Goal: Book appointment/travel/reservation

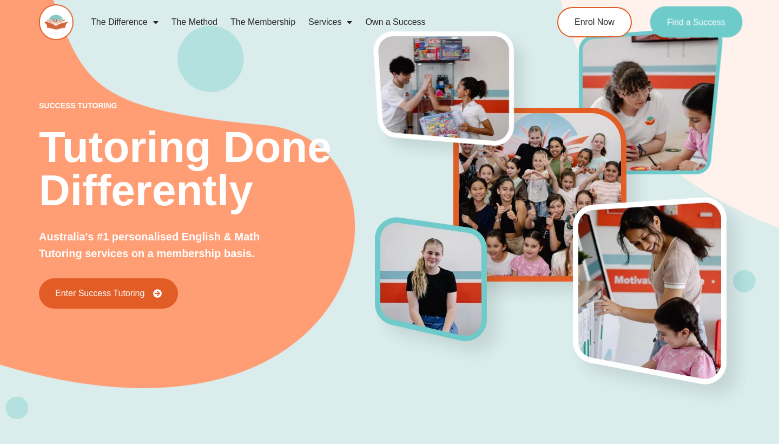
click at [687, 30] on link "Find a Success" at bounding box center [697, 21] width 93 height 31
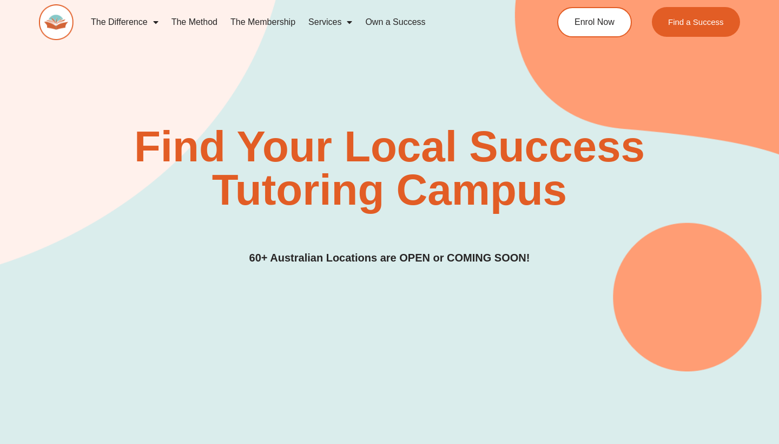
click at [106, 25] on link "The Difference" at bounding box center [124, 22] width 81 height 25
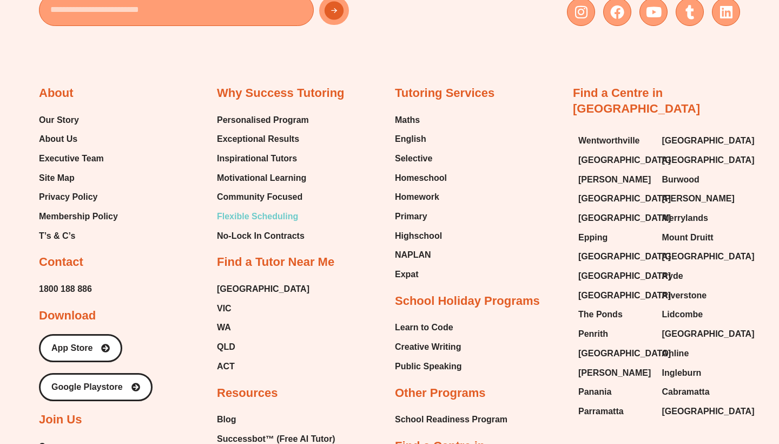
scroll to position [3318, 0]
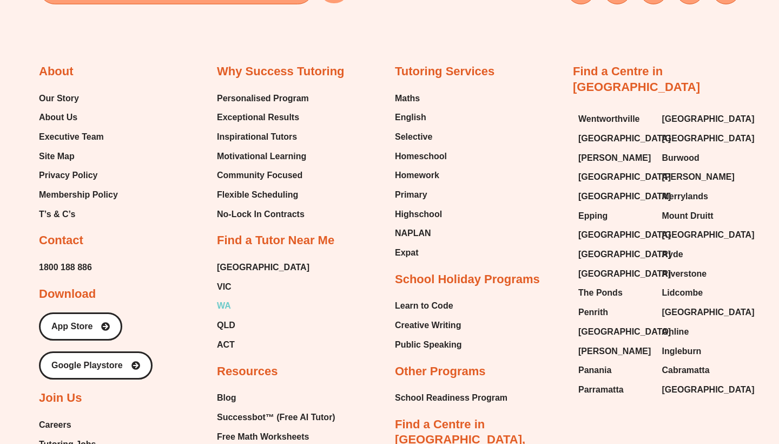
click at [221, 300] on span "WA" at bounding box center [224, 306] width 14 height 16
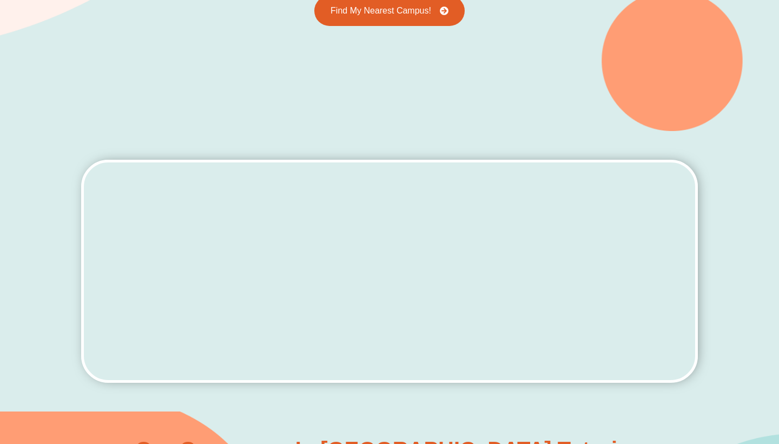
scroll to position [423, 0]
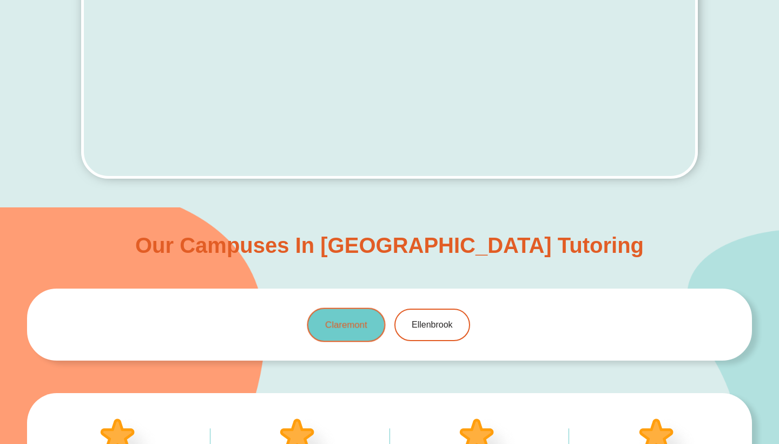
click at [363, 324] on span "Claremont" at bounding box center [346, 324] width 42 height 9
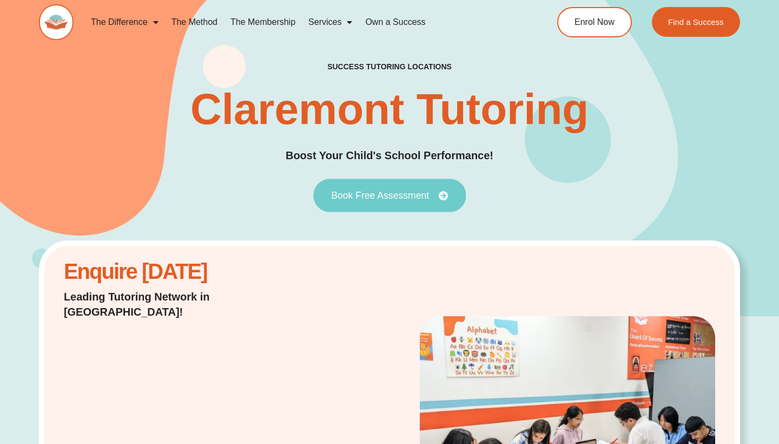
click at [351, 196] on span "Book Free Assessment" at bounding box center [380, 196] width 98 height 10
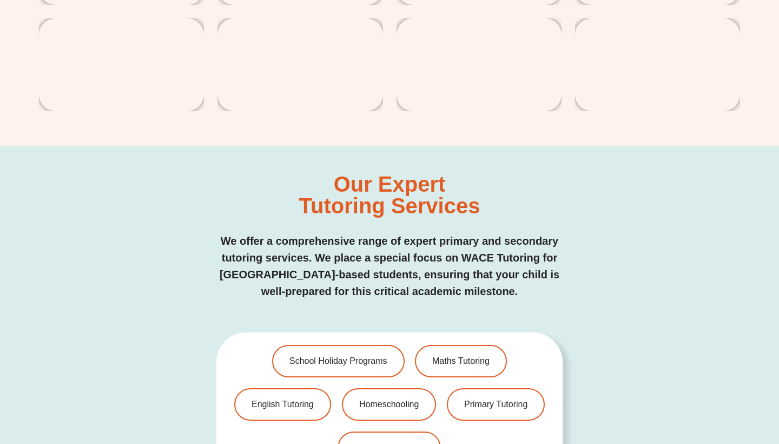
scroll to position [5412, 0]
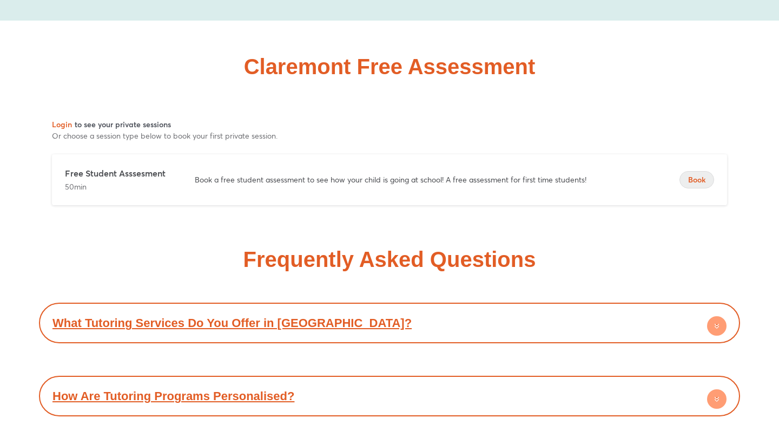
click at [694, 174] on span "Book" at bounding box center [697, 179] width 34 height 11
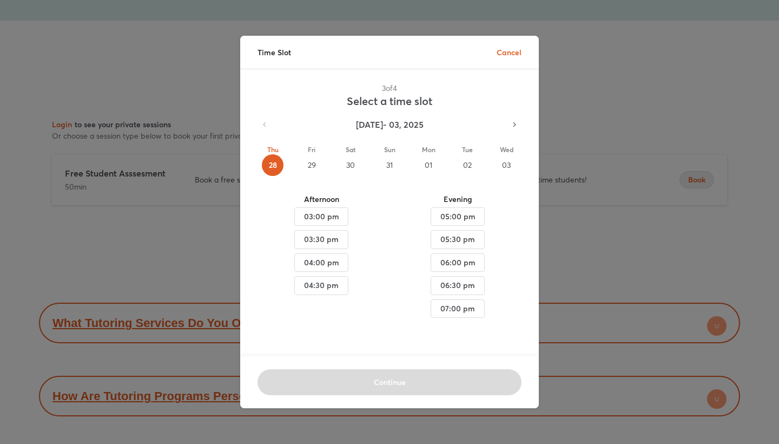
click at [427, 160] on div "01" at bounding box center [429, 165] width 22 height 22
click at [305, 224] on span "04:00 pm" at bounding box center [322, 217] width 36 height 14
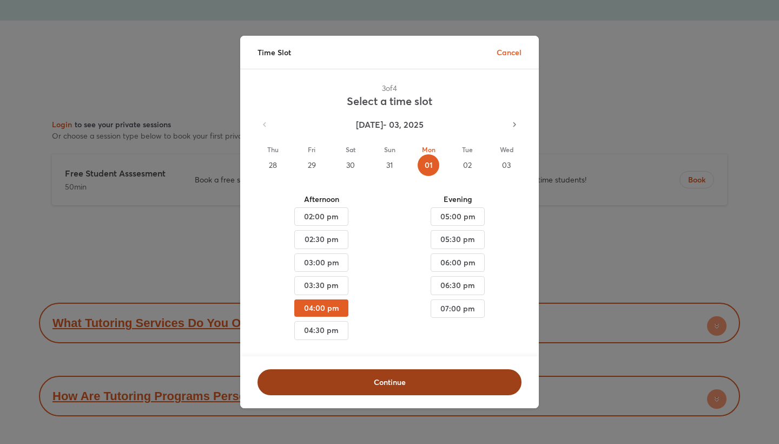
click at [337, 381] on span "Continue" at bounding box center [390, 382] width 236 height 11
